Goal: Find specific page/section: Find specific page/section

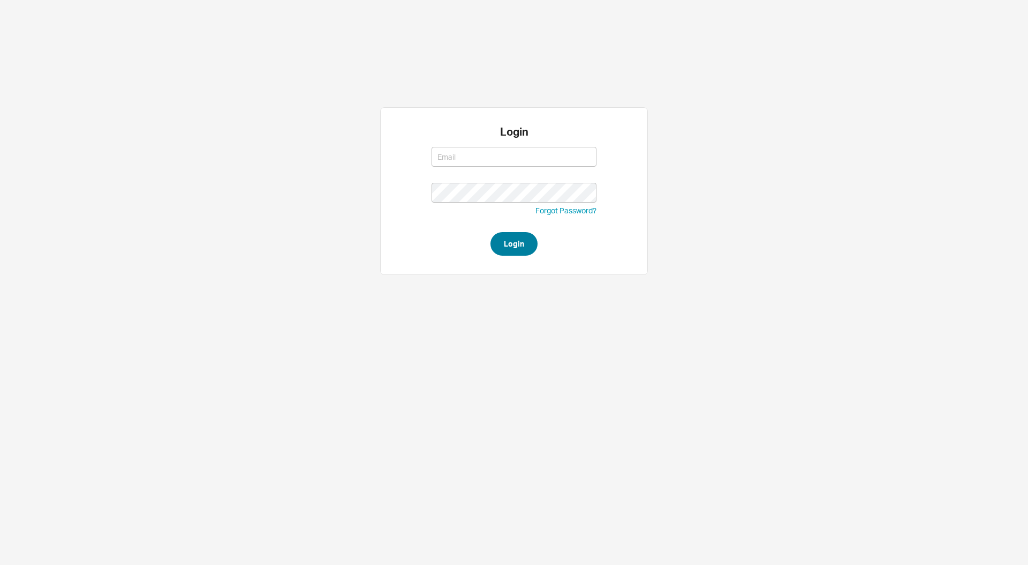
type input "moshes@qualitybath.com"
click at [505, 246] on button "Login" at bounding box center [514, 244] width 47 height 24
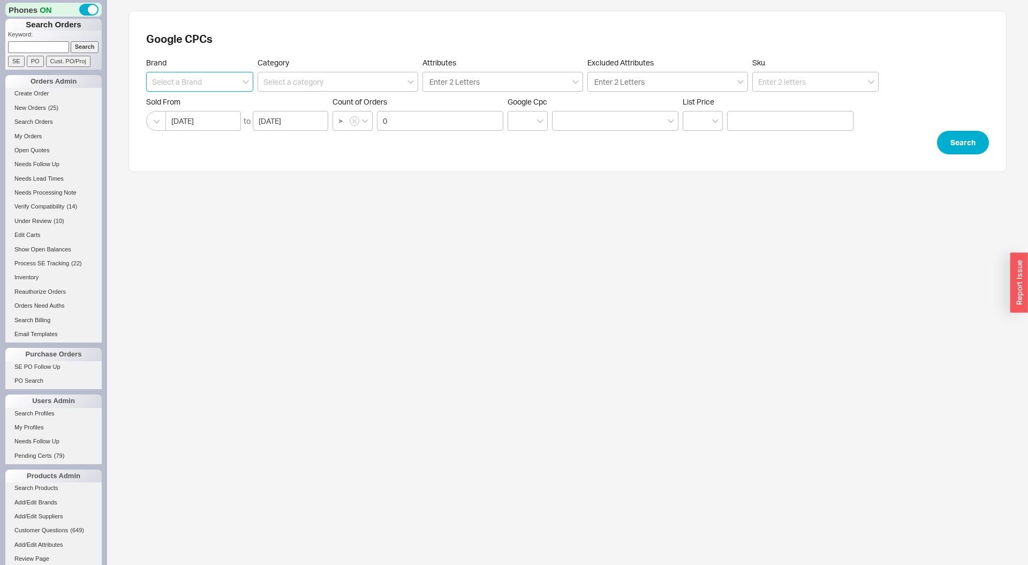
click at [170, 82] on input at bounding box center [199, 82] width 107 height 20
type input "Mr Steam"
click at [961, 146] on button "Search" at bounding box center [963, 143] width 52 height 24
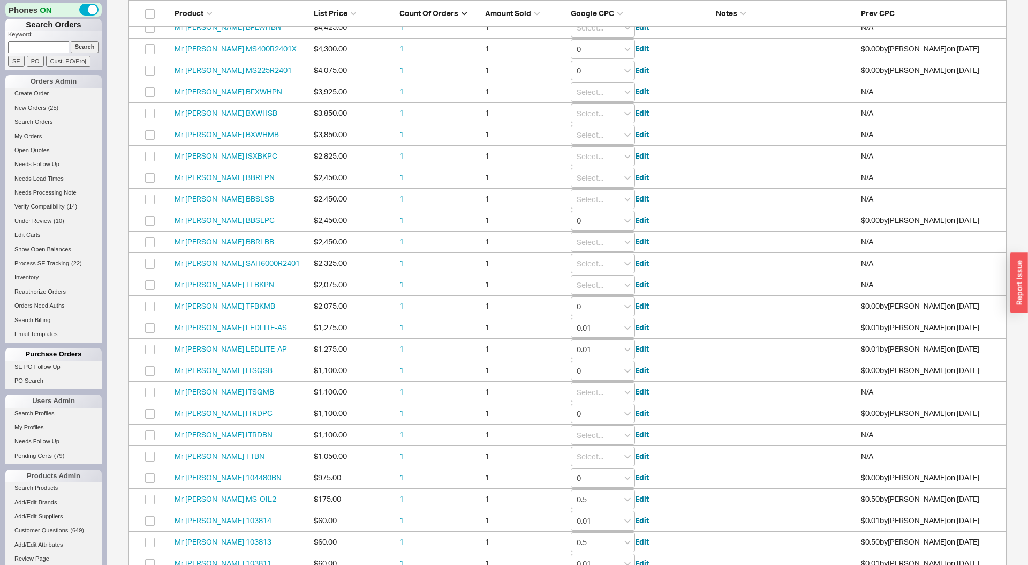
scroll to position [521, 0]
